Goal: Information Seeking & Learning: Check status

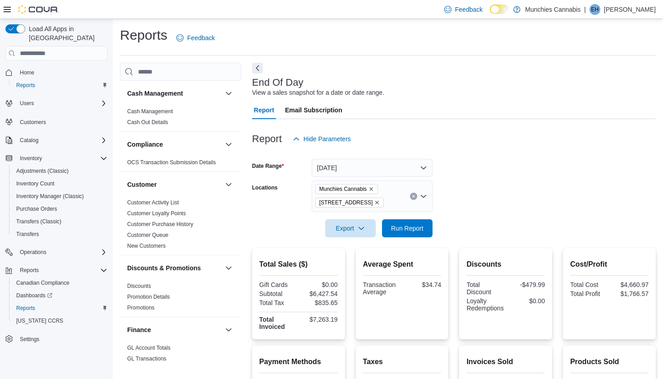
scroll to position [20, 0]
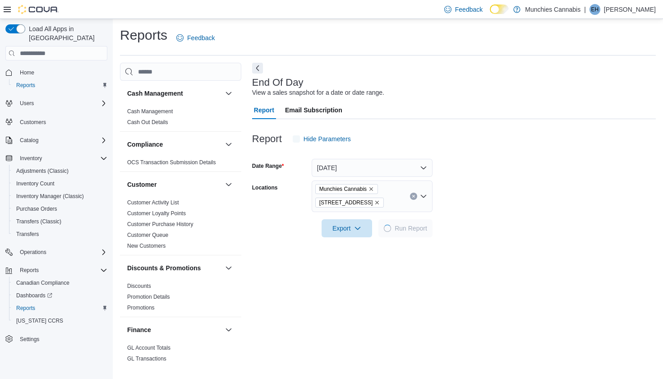
scroll to position [20, 0]
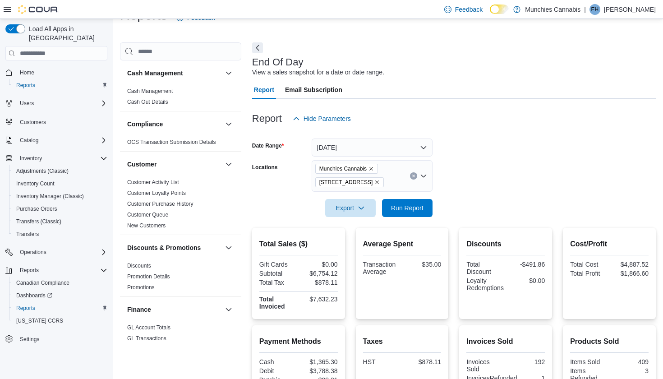
click at [503, 46] on div "End Of Day View a sales snapshot for a date or date range. Report Email Subscri…" at bounding box center [454, 306] width 404 height 529
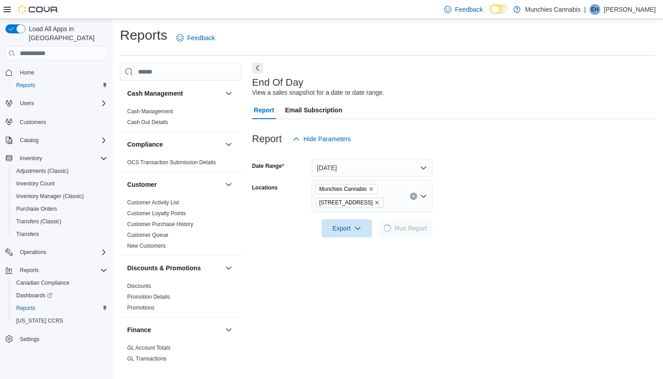
scroll to position [20, 0]
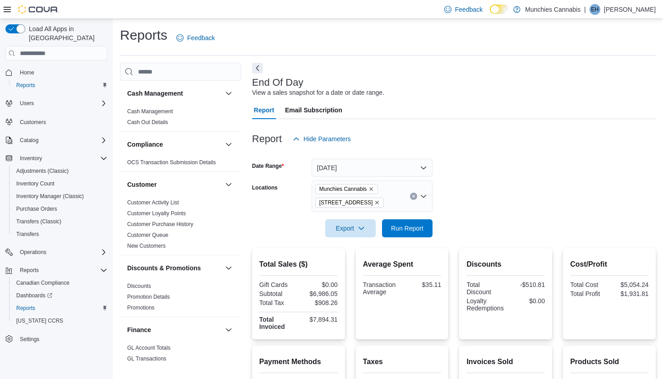
click at [419, 171] on button "[DATE]" at bounding box center [372, 168] width 121 height 18
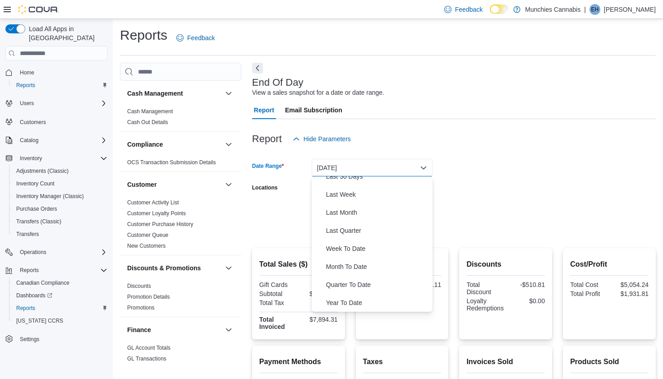
scroll to position [108, 0]
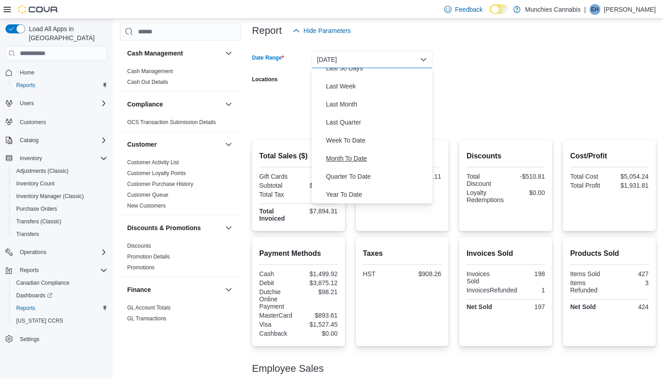
click at [356, 160] on span "Month To Date" at bounding box center [377, 158] width 103 height 11
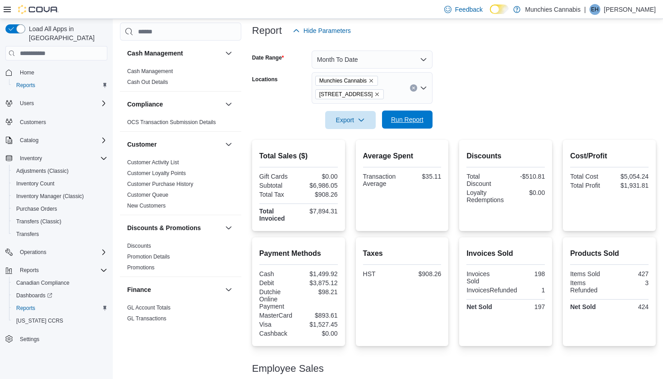
click at [411, 120] on span "Run Report" at bounding box center [407, 119] width 32 height 9
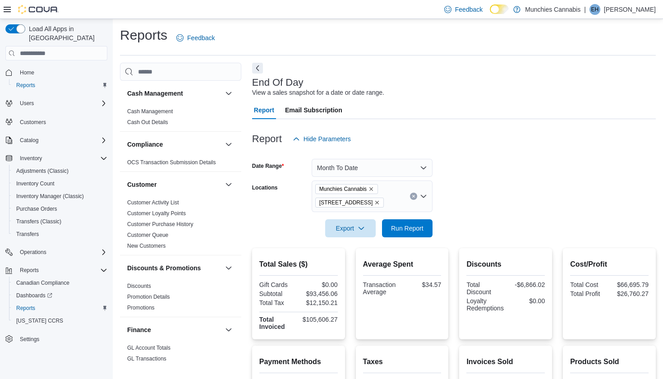
click at [420, 170] on button "Month To Date" at bounding box center [372, 168] width 121 height 18
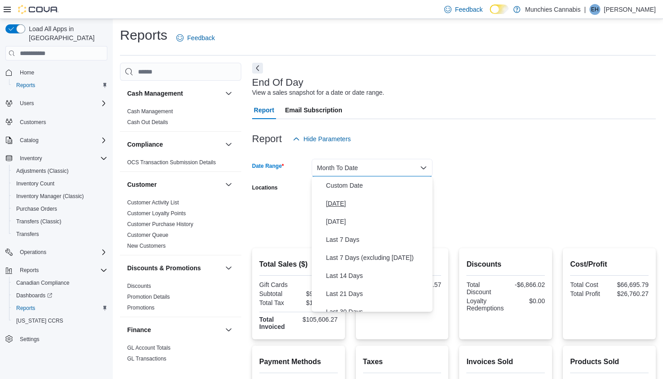
click at [343, 197] on button "Today" at bounding box center [372, 203] width 121 height 18
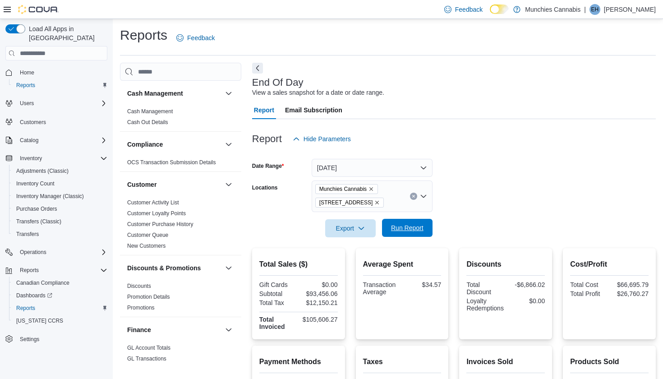
click at [407, 228] on span "Run Report" at bounding box center [407, 227] width 32 height 9
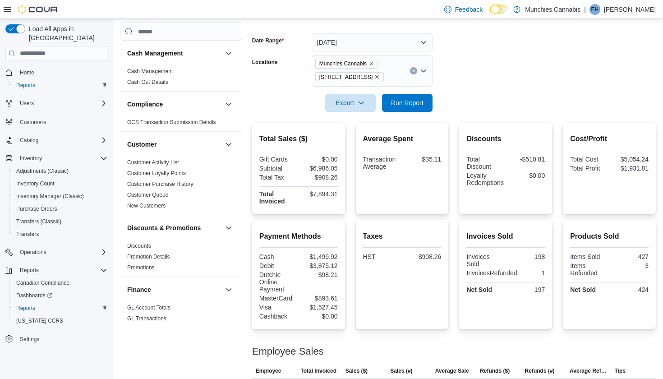
scroll to position [127, 0]
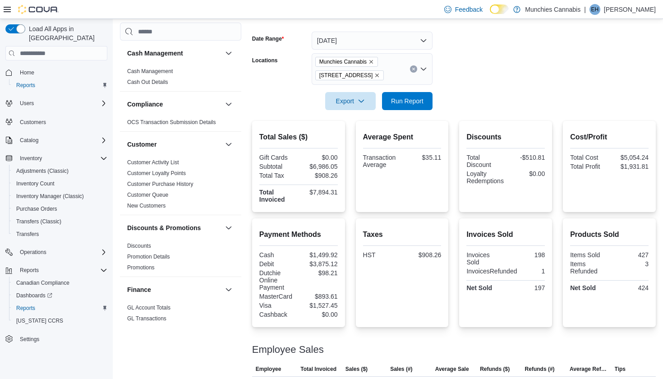
click at [498, 35] on form "Date Range Today Locations Munchies Cannabis 131 Beechwood Ave Export Run Report" at bounding box center [454, 65] width 404 height 89
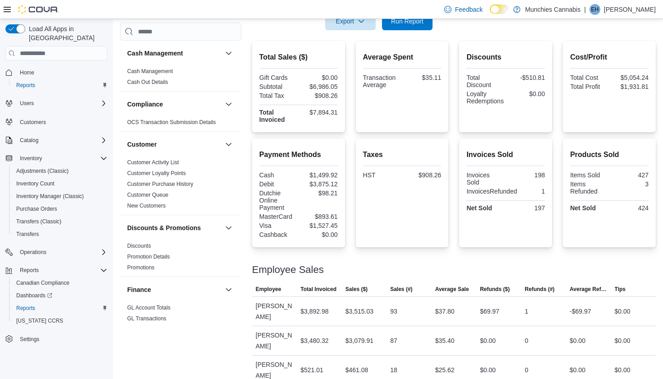
scroll to position [0, 0]
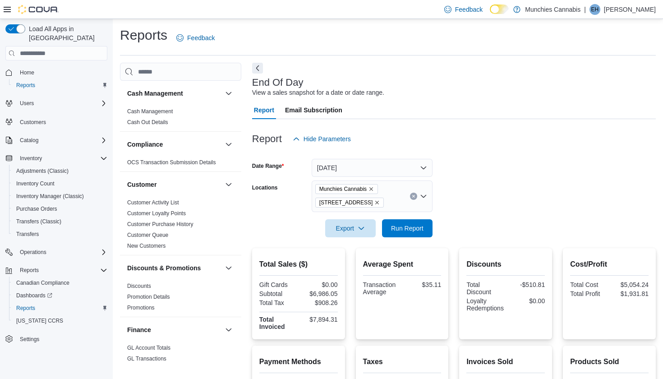
click at [490, 69] on div "End Of Day View a sales snapshot for a date or date range. Report Email Subscri…" at bounding box center [454, 327] width 404 height 529
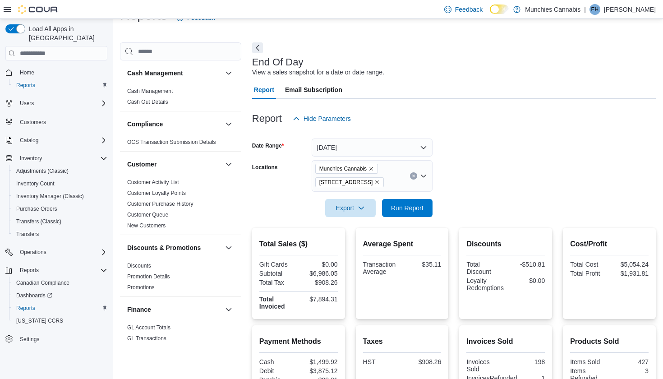
click at [417, 142] on button "[DATE]" at bounding box center [372, 147] width 121 height 18
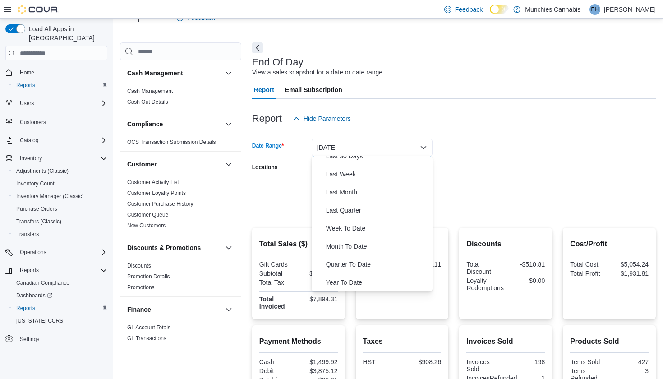
scroll to position [33, 0]
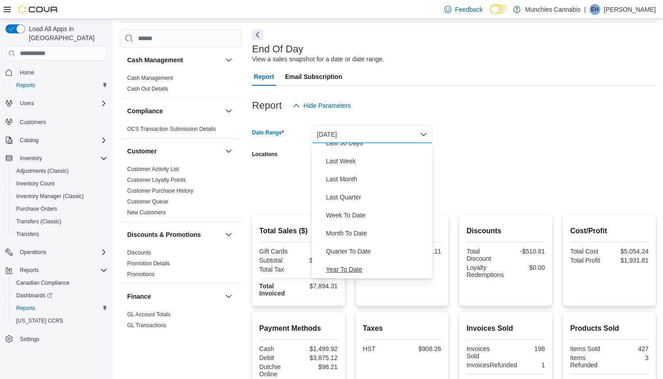
click at [353, 266] on span "Year To Date" at bounding box center [377, 269] width 103 height 11
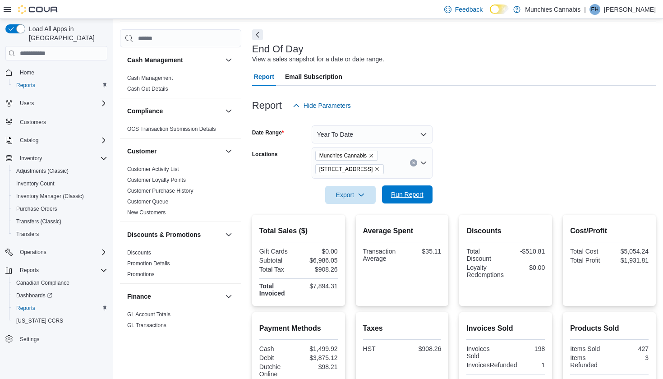
click at [404, 193] on span "Run Report" at bounding box center [407, 194] width 32 height 9
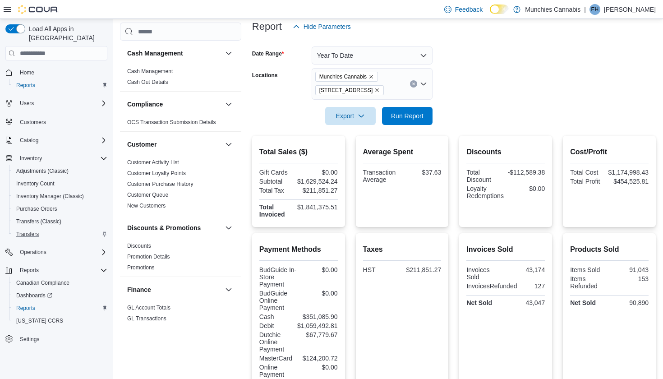
scroll to position [111, 0]
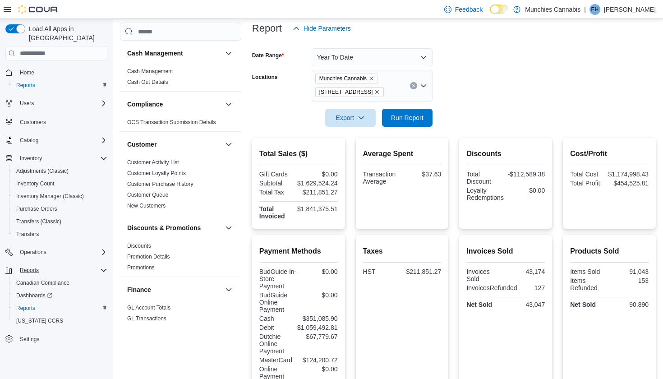
click at [98, 265] on div "Reports" at bounding box center [61, 270] width 91 height 11
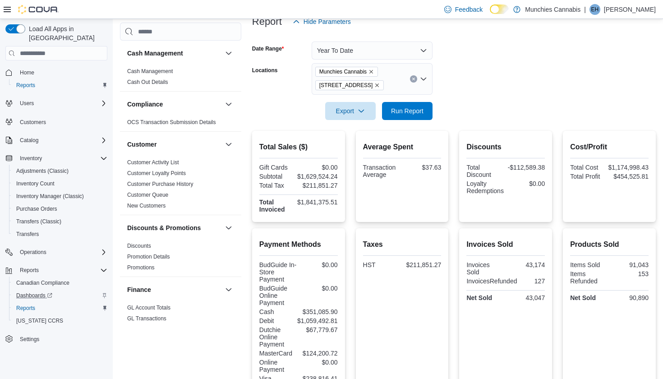
scroll to position [129, 0]
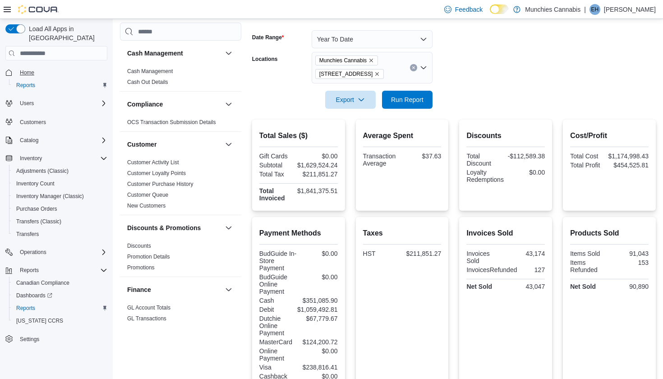
click at [34, 69] on span "Home" at bounding box center [27, 72] width 14 height 7
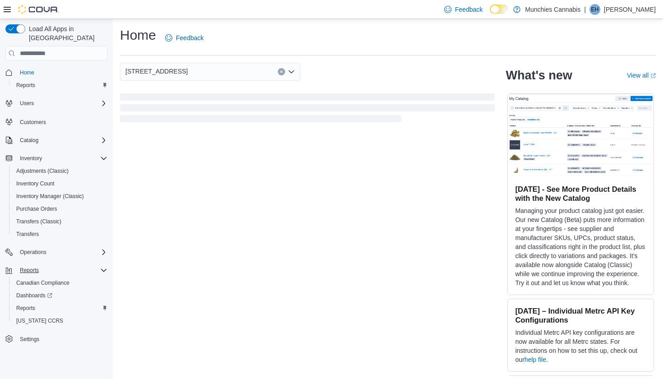
click at [104, 267] on icon "Complex example" at bounding box center [103, 270] width 7 height 7
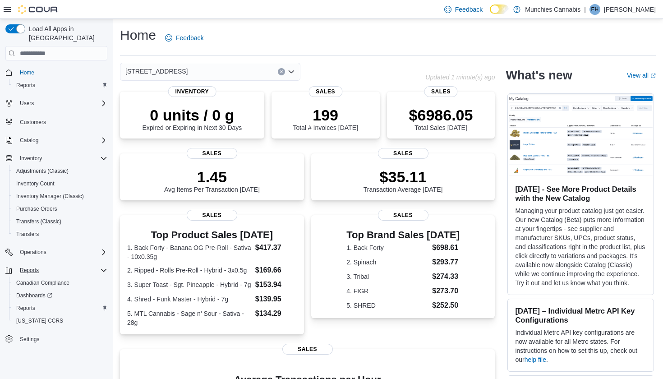
click at [28, 267] on span "Reports" at bounding box center [29, 270] width 19 height 7
click at [30, 267] on span "Reports" at bounding box center [29, 270] width 19 height 7
click at [32, 305] on span "Reports" at bounding box center [25, 308] width 19 height 7
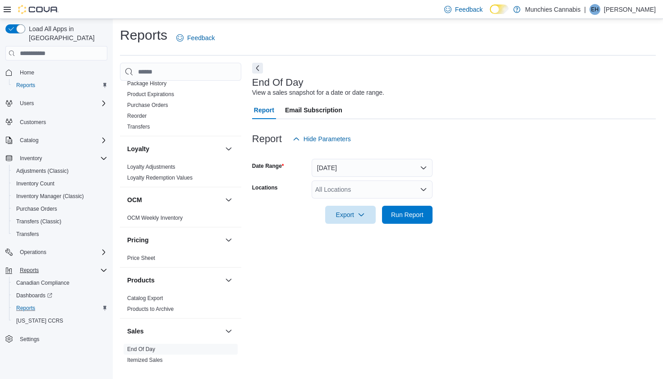
scroll to position [495, 0]
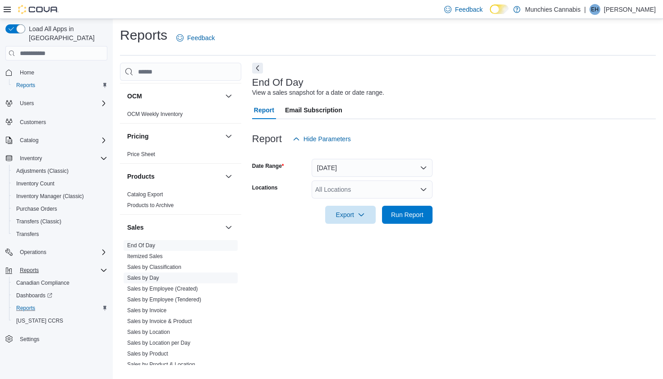
click at [148, 276] on link "Sales by Day" at bounding box center [143, 278] width 32 height 6
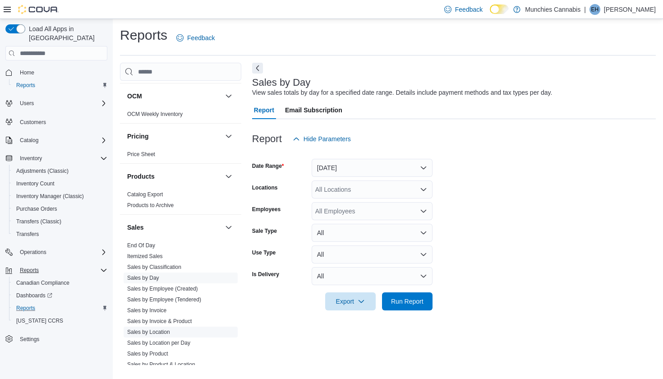
click at [155, 332] on link "Sales by Location" at bounding box center [148, 332] width 43 height 6
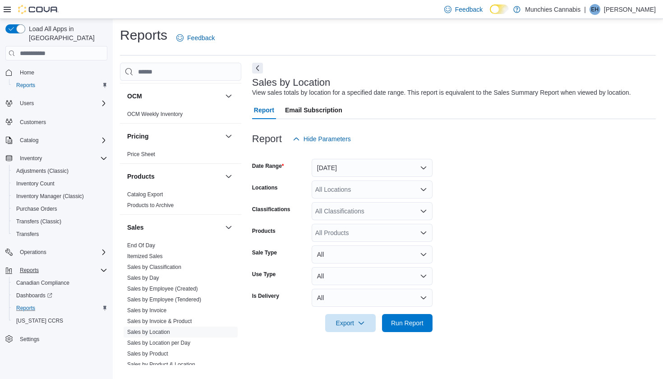
click at [405, 171] on button "[DATE]" at bounding box center [372, 168] width 121 height 18
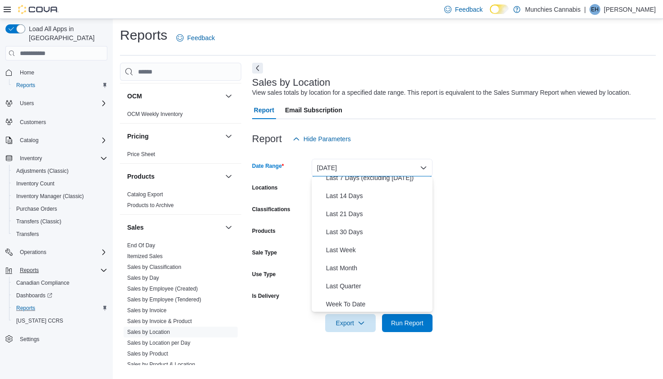
scroll to position [135, 0]
click at [352, 306] on span "Year To Date" at bounding box center [377, 302] width 103 height 11
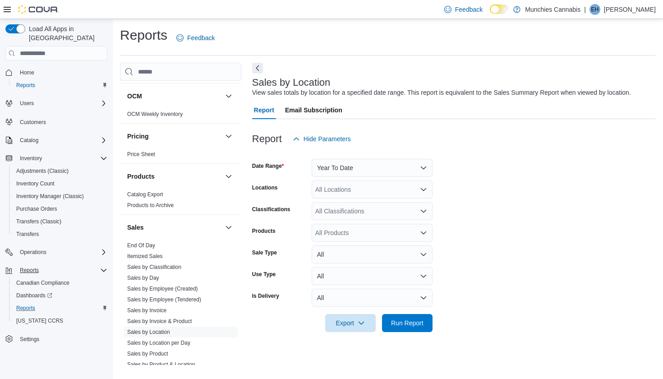
click at [419, 189] on div "All Locations" at bounding box center [372, 189] width 121 height 18
click at [382, 207] on span "Munchies Cannabis" at bounding box center [354, 204] width 55 height 9
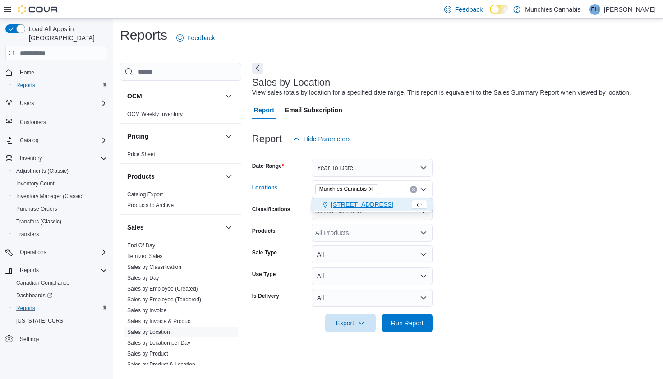
click at [368, 204] on span "[STREET_ADDRESS]" at bounding box center [362, 204] width 62 height 9
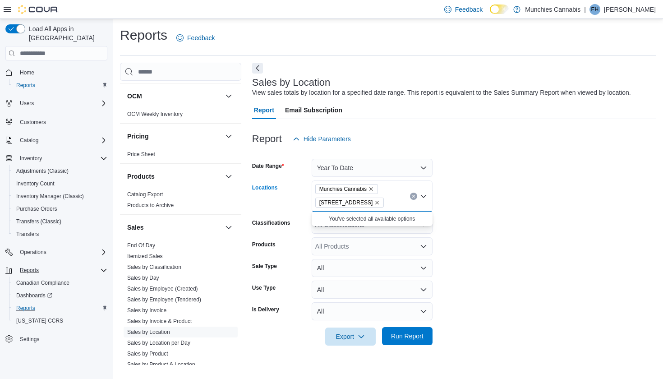
click at [409, 336] on span "Run Report" at bounding box center [407, 336] width 32 height 9
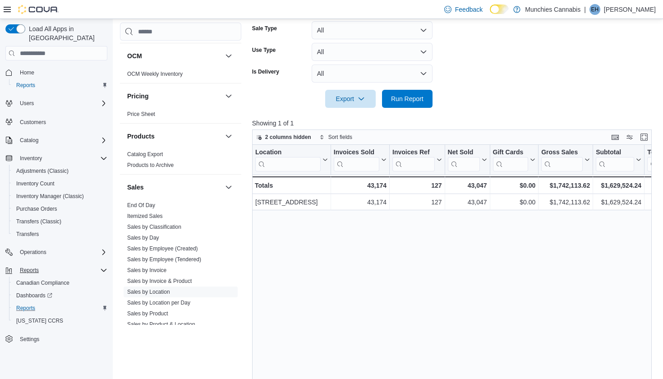
scroll to position [145, 0]
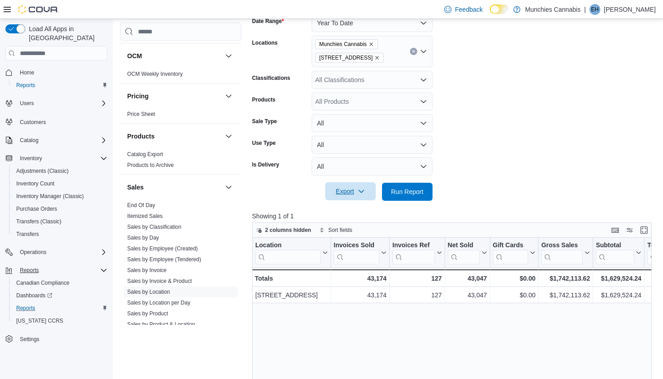
click at [361, 192] on icon "button" at bounding box center [361, 191] width 7 height 7
click at [356, 208] on span "Export to Excel" at bounding box center [352, 209] width 41 height 7
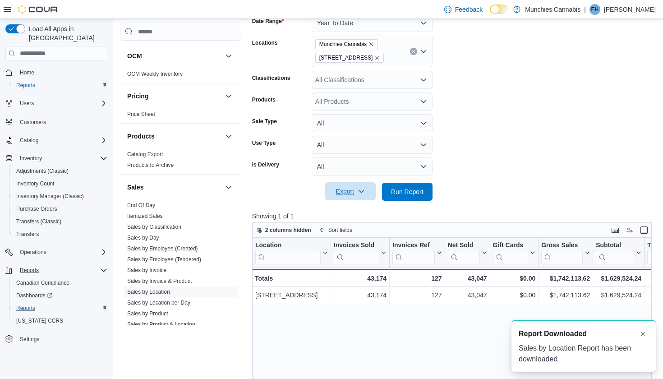
scroll to position [0, 0]
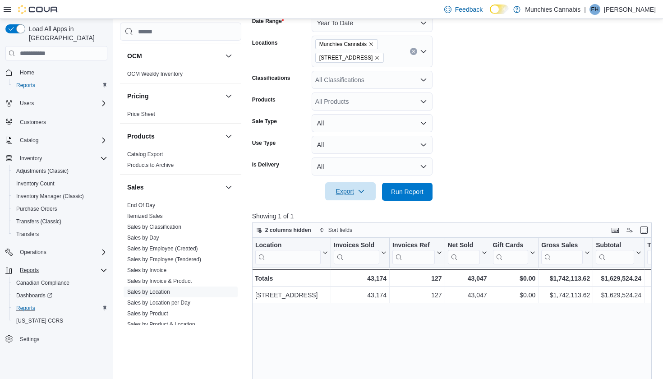
click at [535, 107] on form "Date Range Year To Date Locations Munchies Cannabis 131 Beechwood Ave Classific…" at bounding box center [454, 102] width 404 height 198
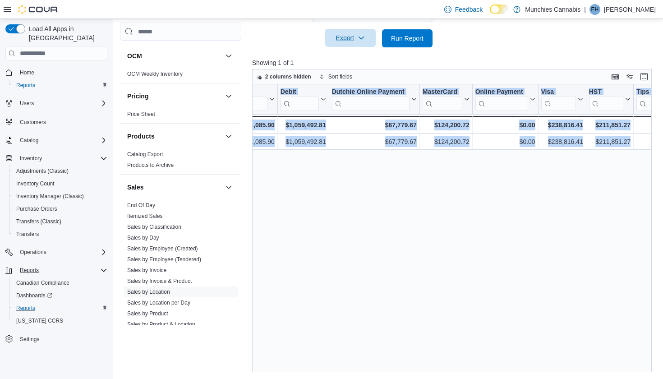
scroll to position [0, 1417]
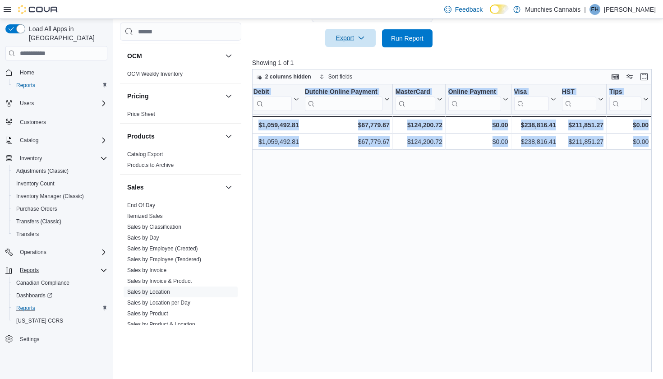
drag, startPoint x: 254, startPoint y: 88, endPoint x: 663, endPoint y: 163, distance: 415.6
click at [663, 163] on div "Reports Feedback Cash Management Cash Management Cash Out Details Compliance OC…" at bounding box center [388, 50] width 550 height 659
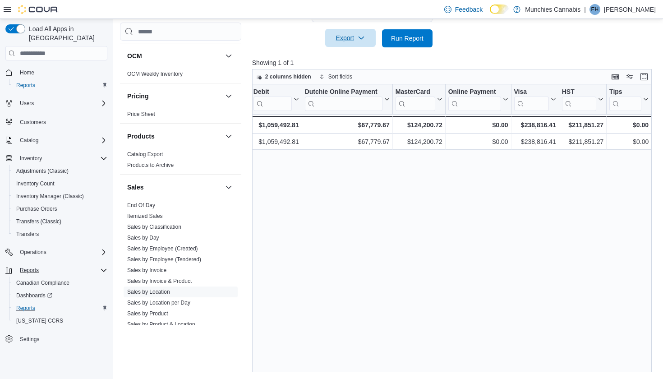
click at [449, 178] on div "Location Click to view column header actions Invoices Sold Click to view column…" at bounding box center [452, 227] width 400 height 287
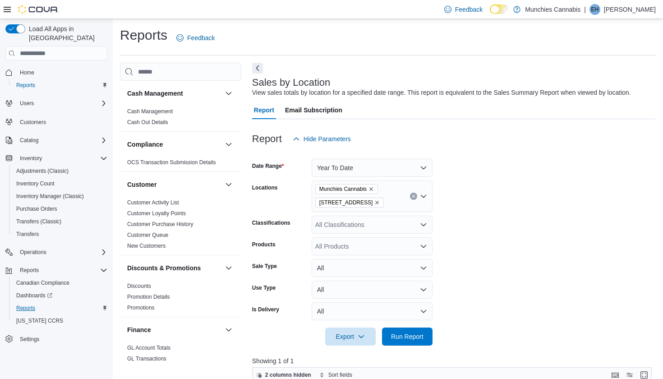
click at [30, 305] on span "Reports" at bounding box center [25, 308] width 19 height 7
click at [34, 267] on span "Reports" at bounding box center [29, 270] width 19 height 7
click at [28, 69] on span "Home" at bounding box center [27, 72] width 14 height 7
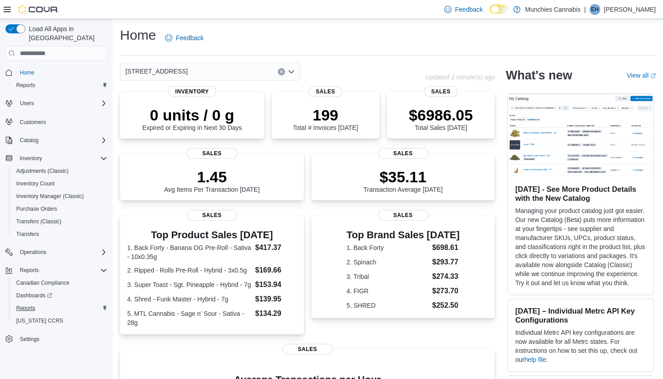
click at [30, 305] on span "Reports" at bounding box center [25, 308] width 19 height 7
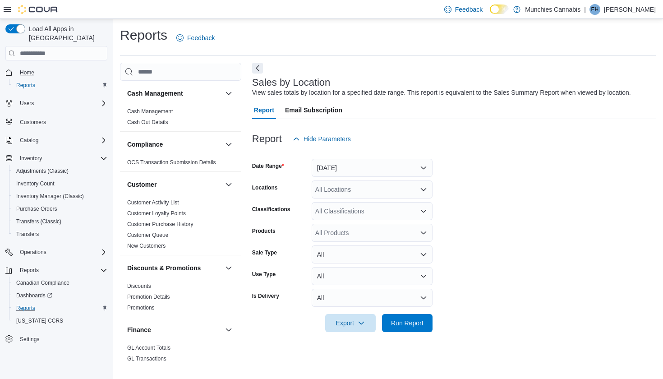
click at [37, 67] on link "Home" at bounding box center [27, 72] width 22 height 11
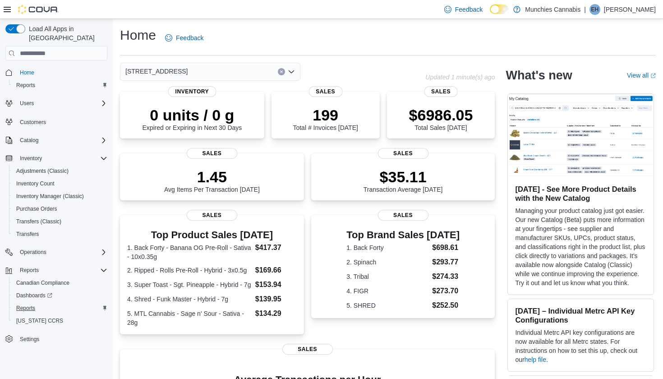
click at [24, 305] on span "Reports" at bounding box center [25, 308] width 19 height 7
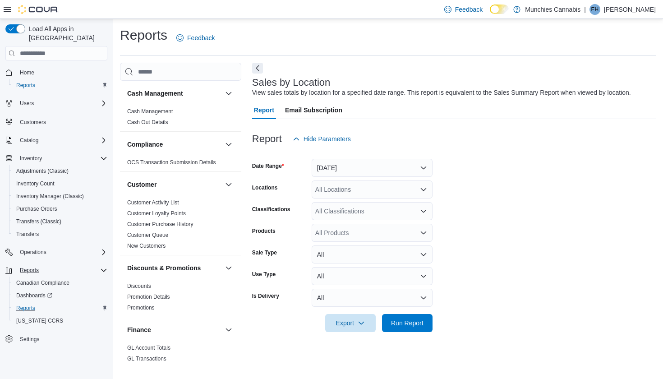
click at [37, 267] on span "Reports" at bounding box center [29, 270] width 19 height 7
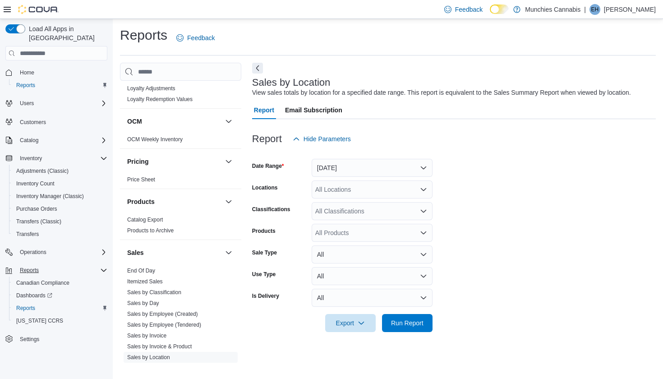
scroll to position [489, 0]
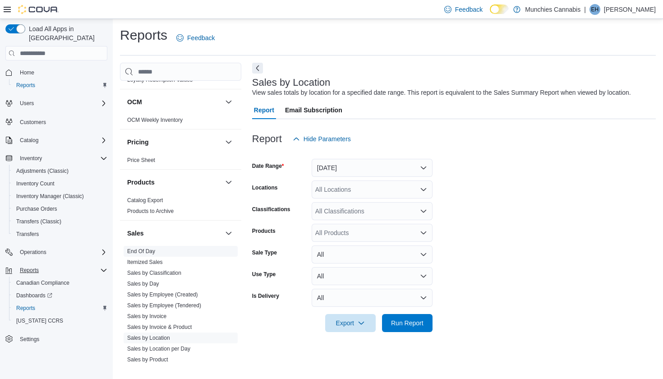
click at [138, 252] on link "End Of Day" at bounding box center [141, 251] width 28 height 6
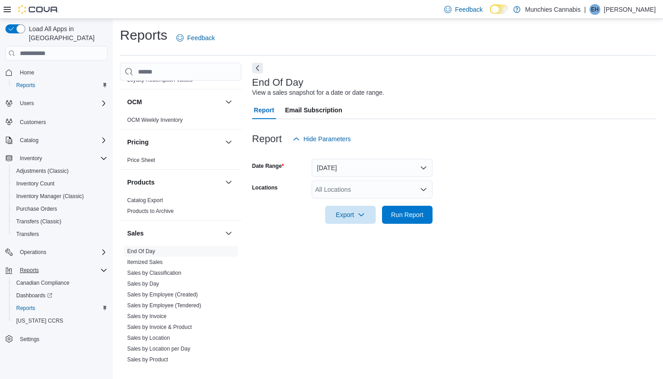
click at [425, 188] on icon "Open list of options" at bounding box center [423, 189] width 5 height 3
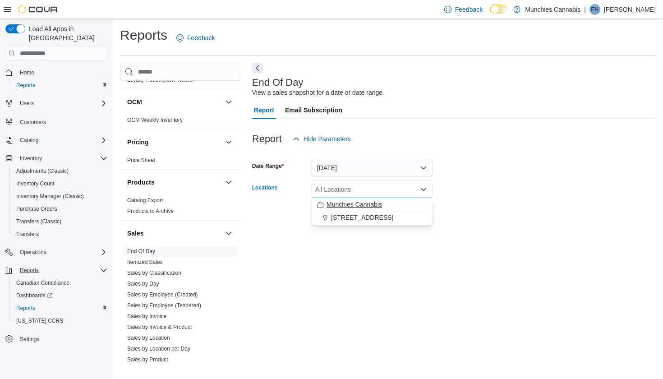
click at [394, 202] on div "Munchies Cannabis" at bounding box center [372, 204] width 110 height 9
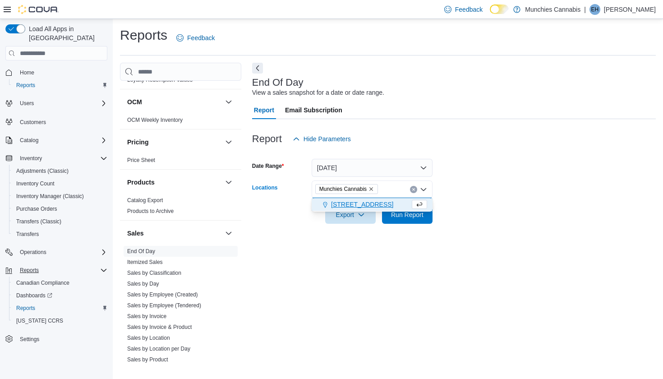
click at [366, 206] on span "[STREET_ADDRESS]" at bounding box center [362, 204] width 62 height 9
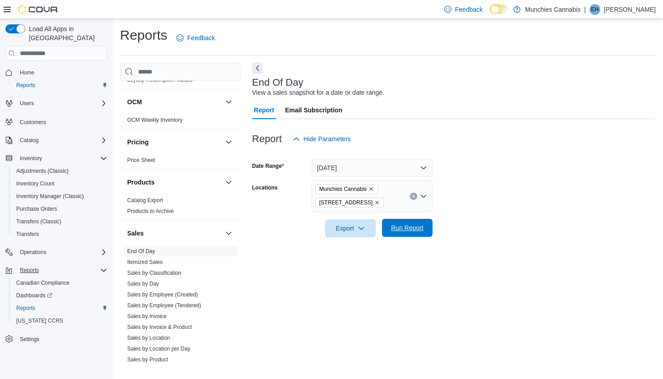
click at [410, 227] on span "Run Report" at bounding box center [407, 227] width 32 height 9
